Goal: Information Seeking & Learning: Learn about a topic

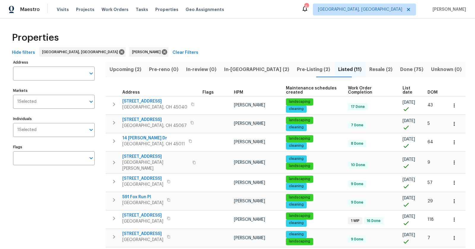
click at [300, 68] on span "Pre-Listing (2)" at bounding box center [313, 69] width 34 height 8
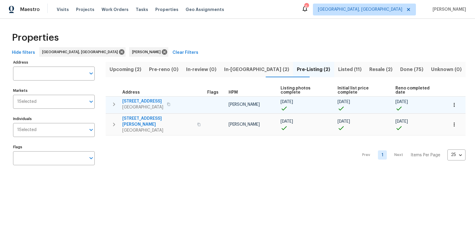
click at [140, 98] on span "[STREET_ADDRESS]" at bounding box center [142, 101] width 41 height 6
click at [134, 104] on span "[GEOGRAPHIC_DATA]" at bounding box center [142, 107] width 41 height 6
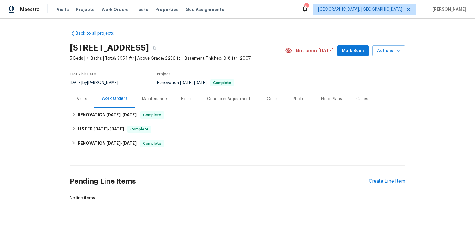
click at [300, 100] on div "Photos" at bounding box center [299, 99] width 14 height 6
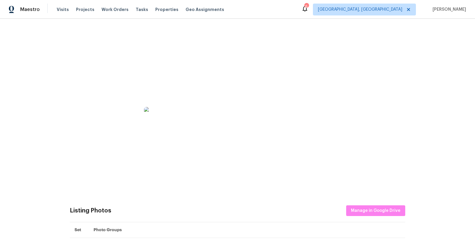
scroll to position [126, 0]
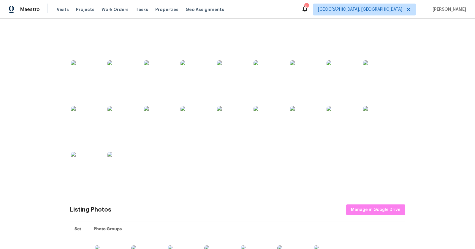
click at [92, 36] on img at bounding box center [86, 30] width 30 height 30
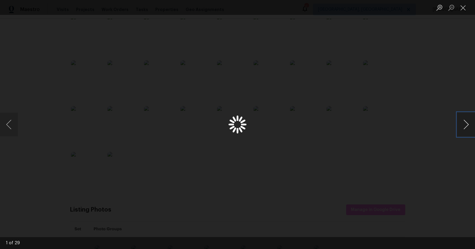
click at [466, 122] on button "Next image" at bounding box center [466, 124] width 18 height 24
click at [40, 39] on div "Lightbox" at bounding box center [237, 124] width 475 height 249
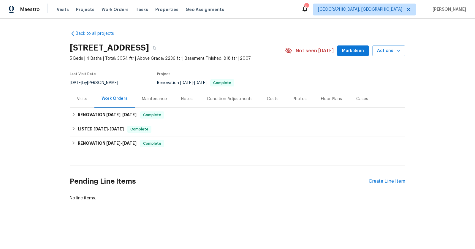
click at [298, 96] on div "Photos" at bounding box center [299, 99] width 14 height 6
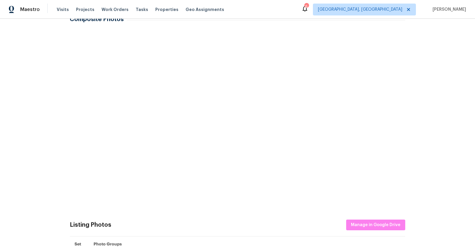
scroll to position [117, 0]
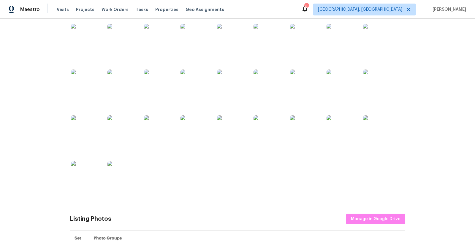
click at [97, 35] on img at bounding box center [86, 39] width 30 height 30
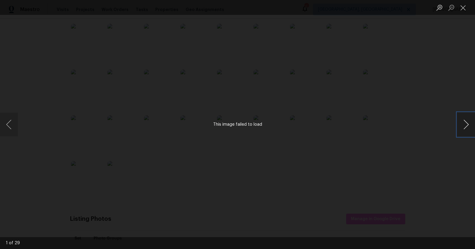
click at [464, 121] on button "Next image" at bounding box center [466, 124] width 18 height 24
